Goal: Task Accomplishment & Management: Manage account settings

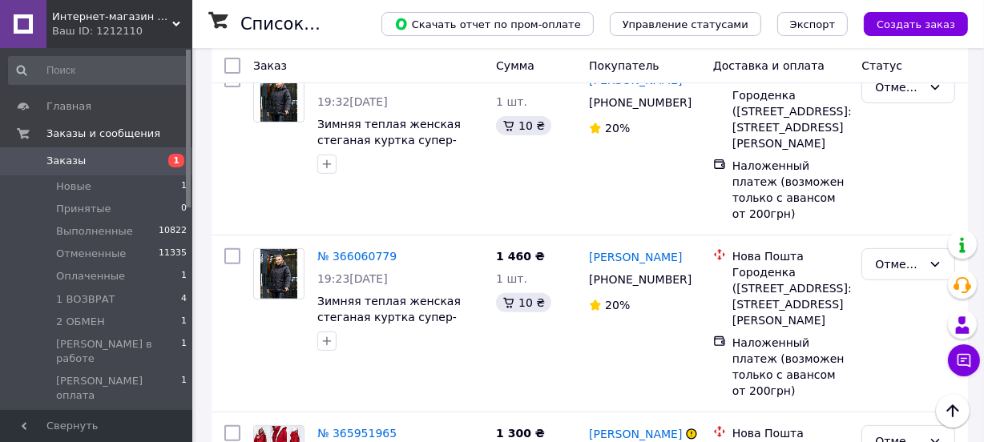
scroll to position [495, 0]
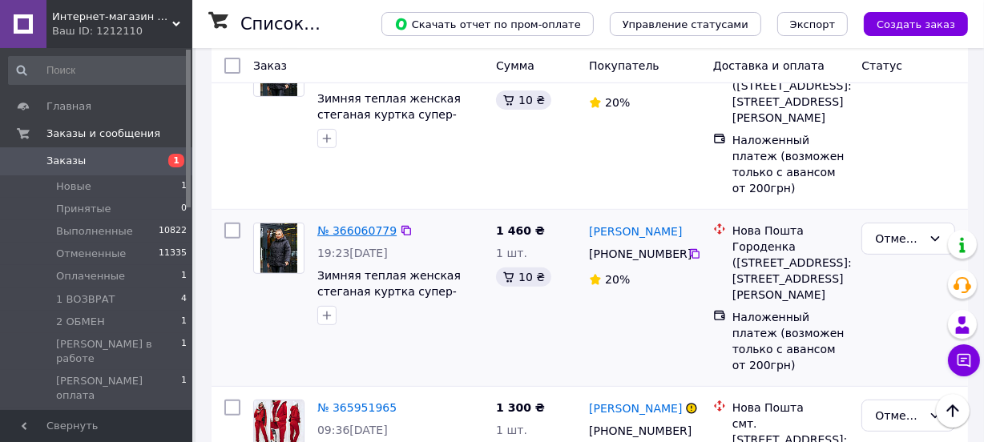
click at [361, 224] on link "№ 366060779" at bounding box center [356, 230] width 79 height 13
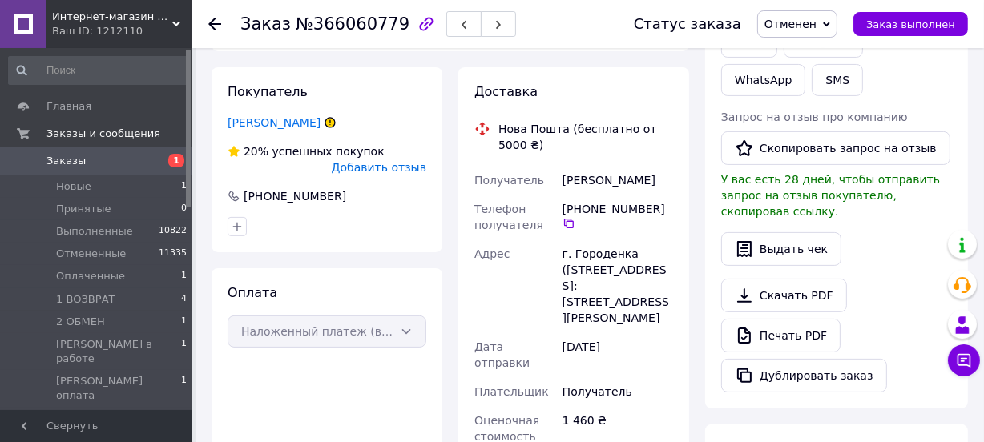
scroll to position [273, 0]
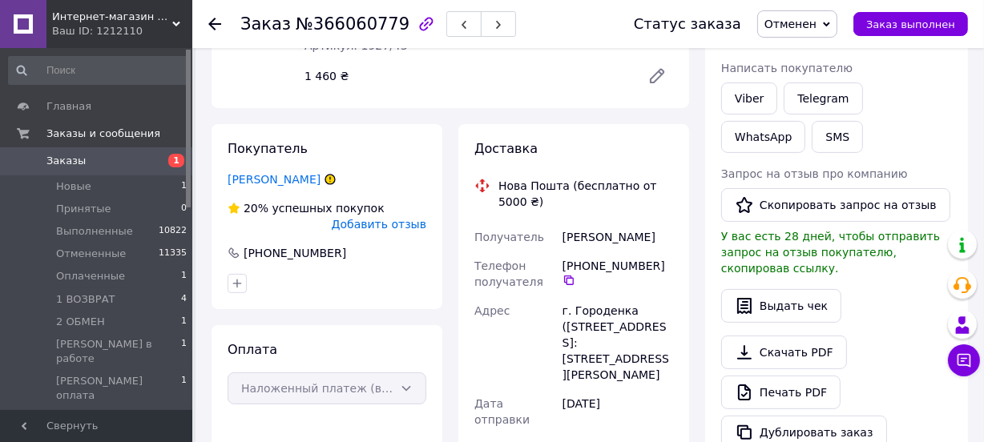
click at [816, 22] on span "Отменен" at bounding box center [791, 24] width 52 height 13
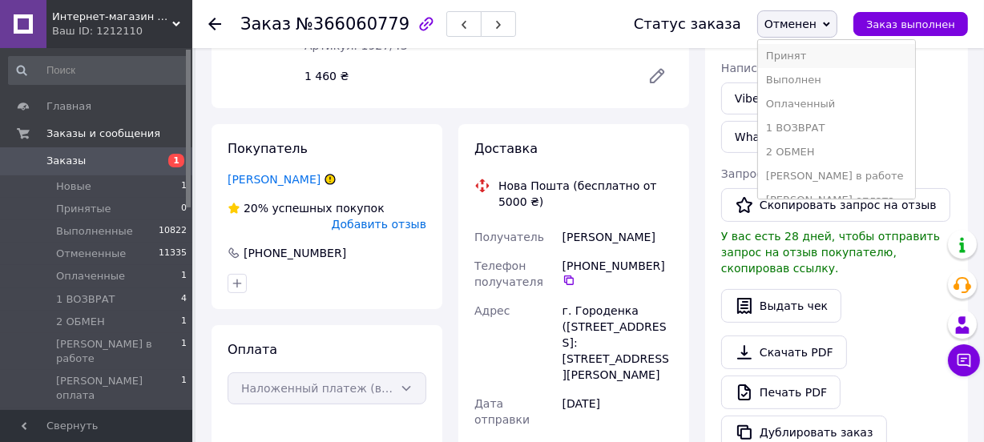
click at [805, 55] on li "Принят" at bounding box center [836, 56] width 157 height 24
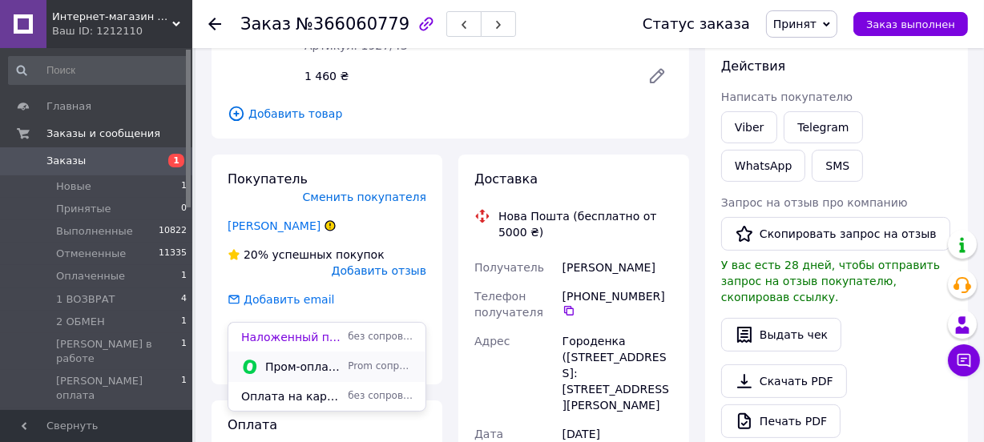
click at [321, 366] on span "Пром-оплата" at bounding box center [303, 367] width 76 height 16
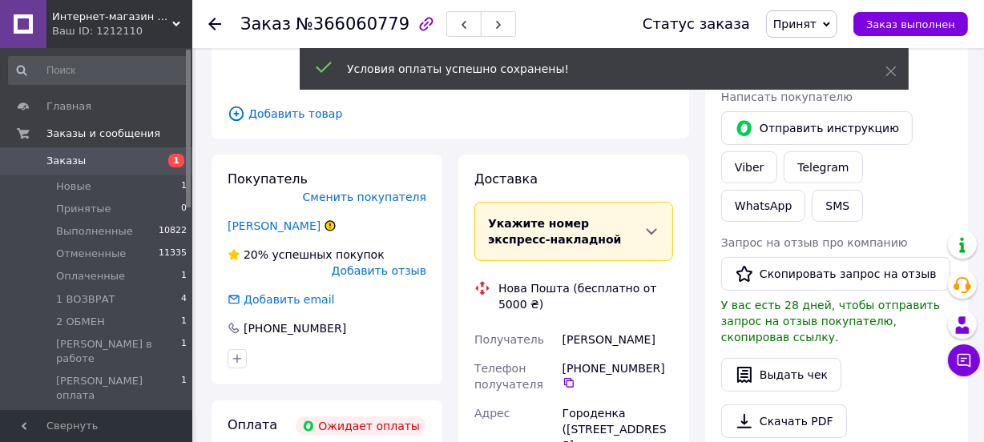
click at [817, 26] on span "Принят" at bounding box center [794, 24] width 43 height 13
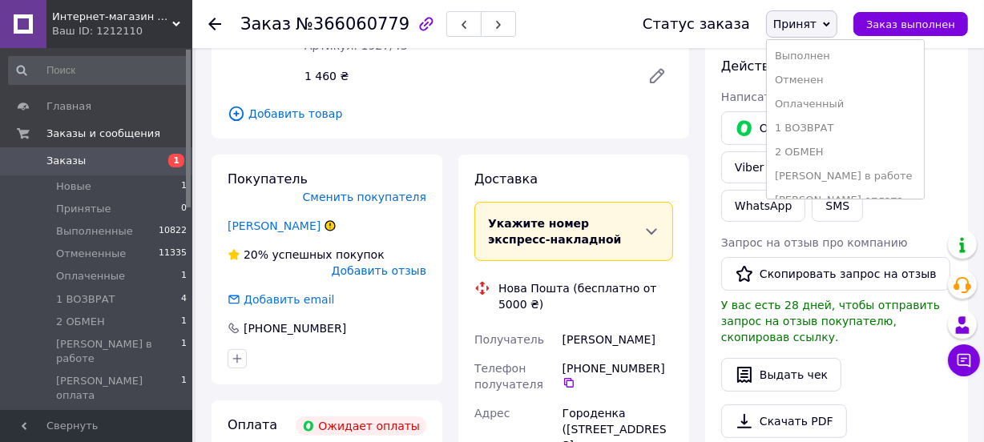
click at [818, 81] on li "Отменен" at bounding box center [845, 80] width 157 height 24
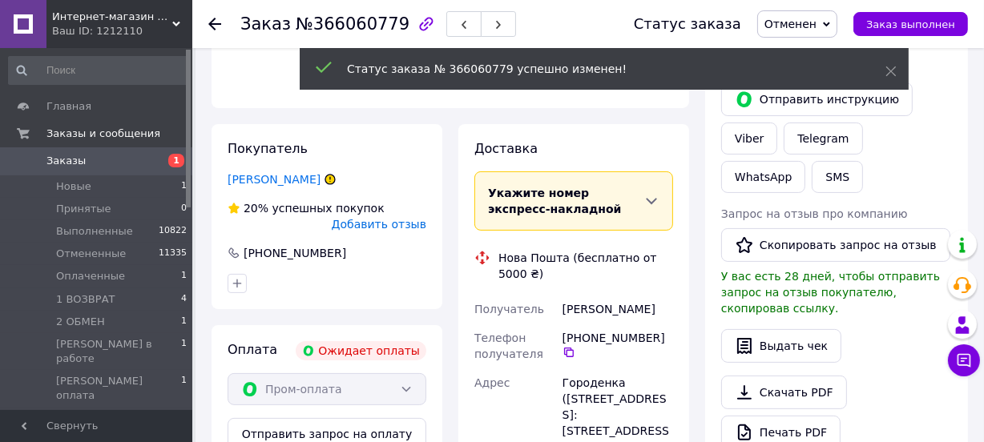
click at [204, 18] on div "Заказ №366060779 Статус заказа Отменен Принят Выполнен Оплаченный 1 ВОЗВРАТ 2 О…" at bounding box center [588, 24] width 792 height 48
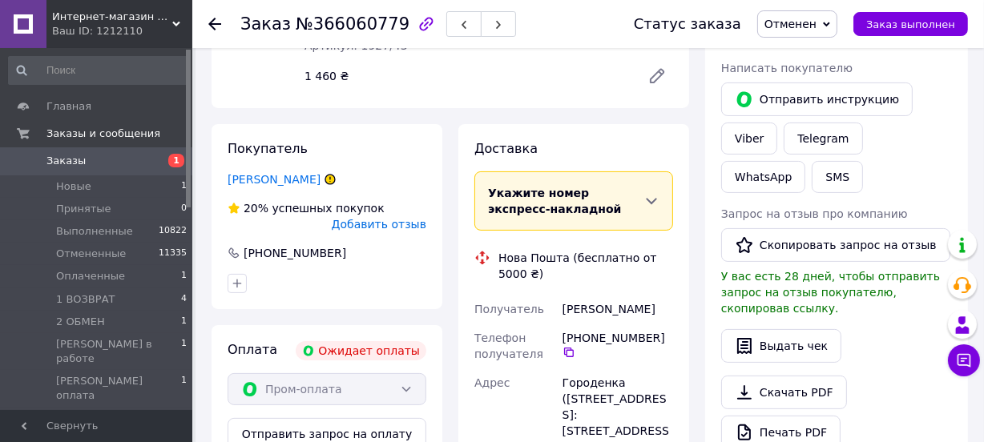
click at [208, 23] on use at bounding box center [214, 24] width 13 height 13
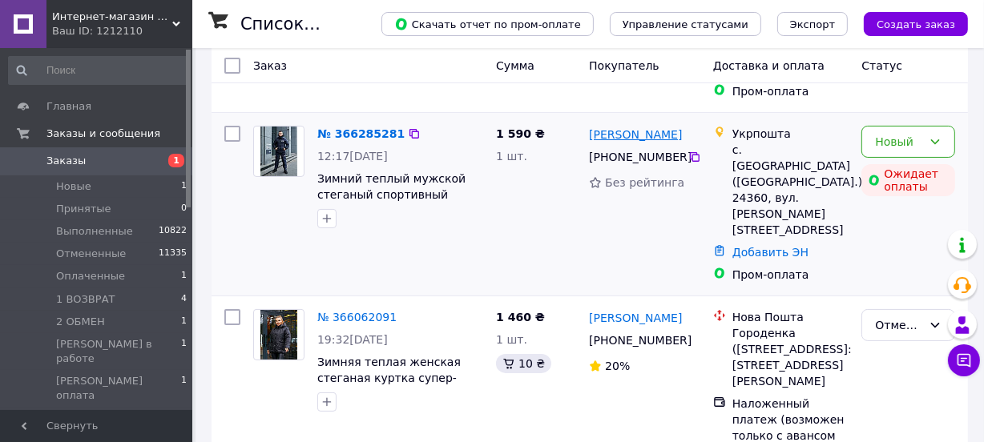
scroll to position [386, 0]
